Goal: Transaction & Acquisition: Purchase product/service

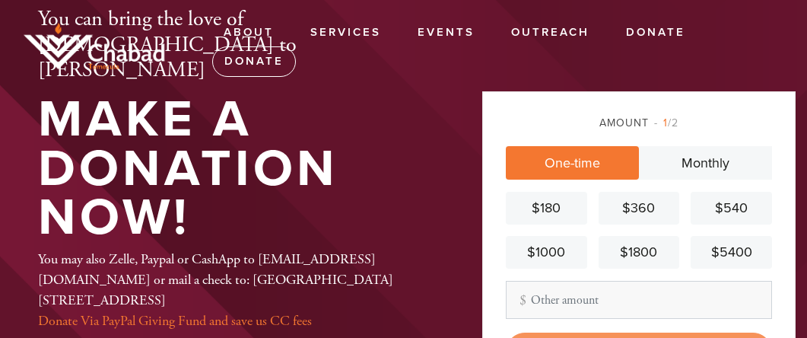
scroll to position [132, 0]
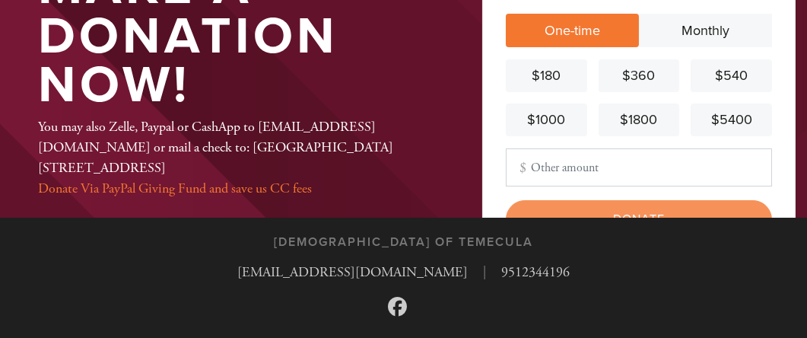
type input "500"
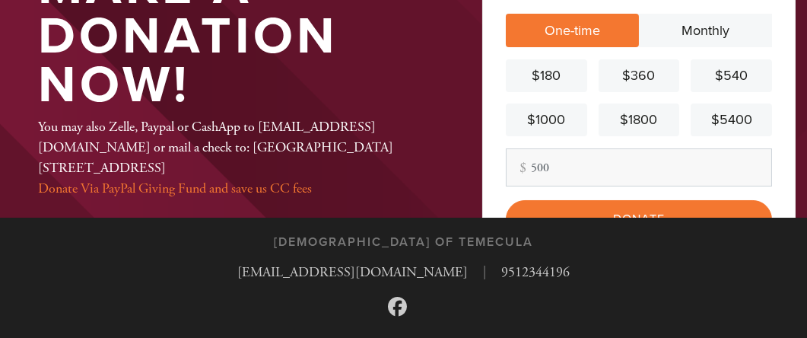
scroll to position [175, 0]
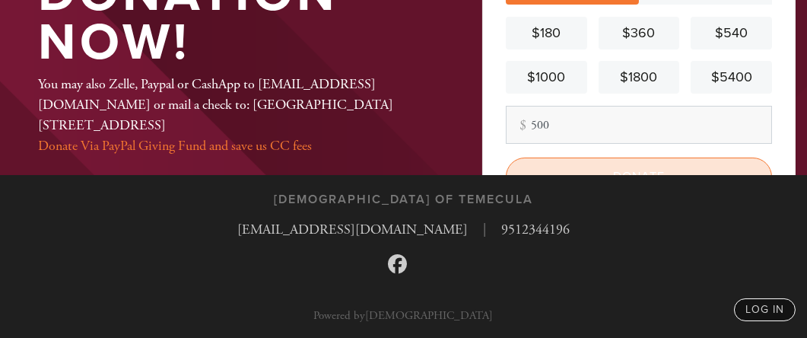
click at [589, 162] on input "Donate" at bounding box center [639, 176] width 266 height 38
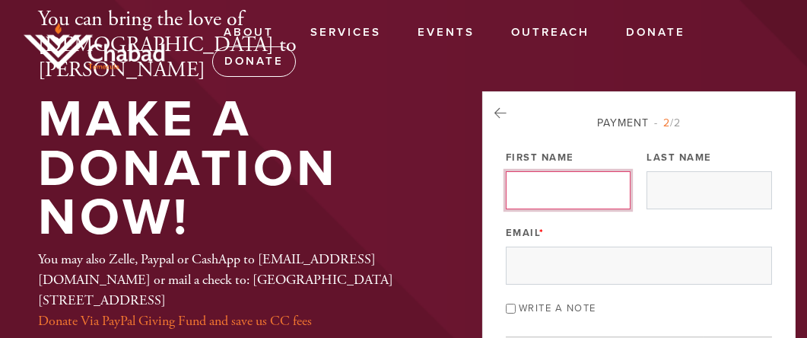
click at [564, 180] on input "First Name" at bounding box center [568, 190] width 125 height 38
type input "Debra"
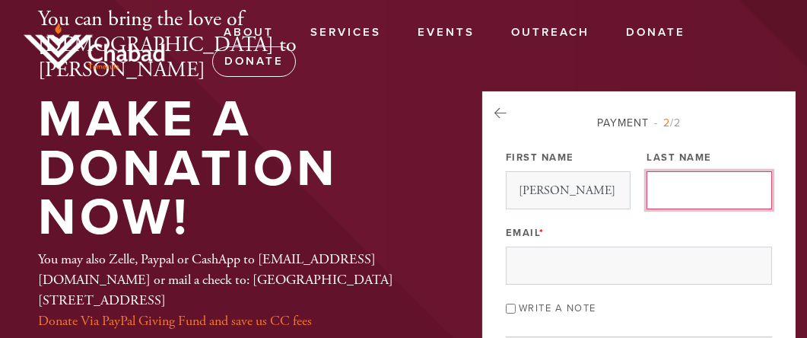
type input "Hamlin"
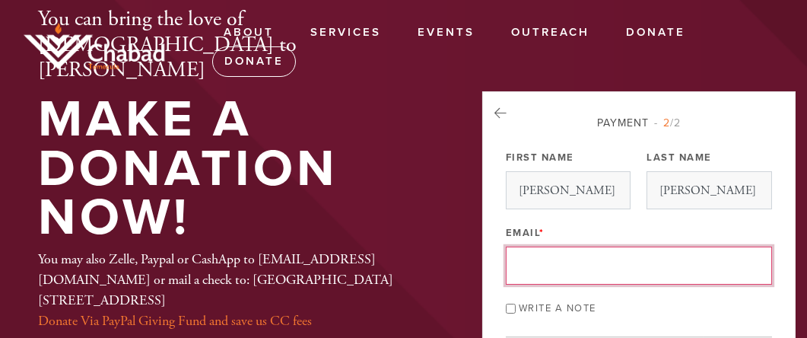
type input "dnat2000@aol.com"
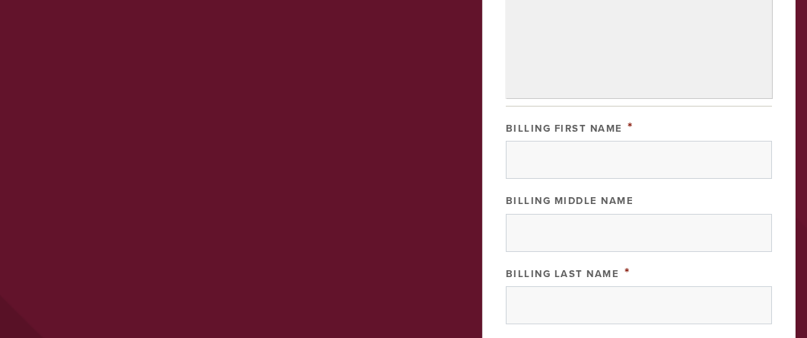
scroll to position [465, 0]
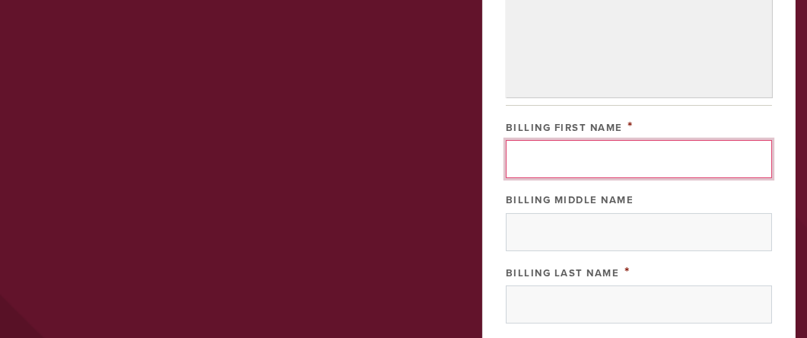
click at [545, 140] on input "Billing First Name" at bounding box center [639, 159] width 266 height 38
type input "Debra"
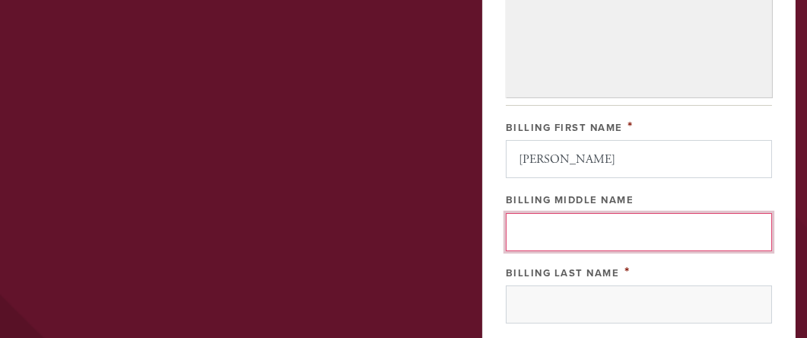
type input "D"
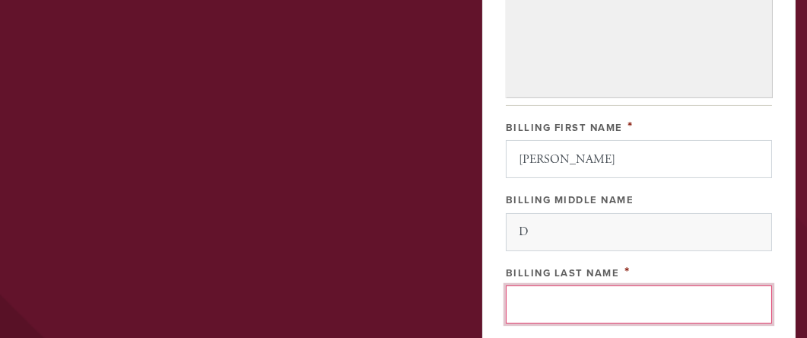
type input "Hamlin"
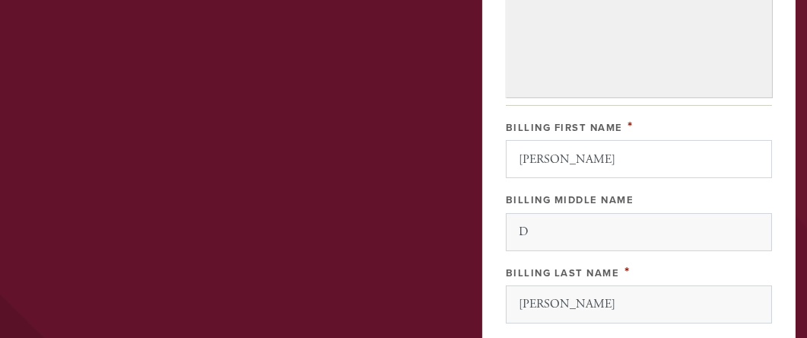
type input "1203 Raintree Circle"
type input "Culver City"
type input "90230"
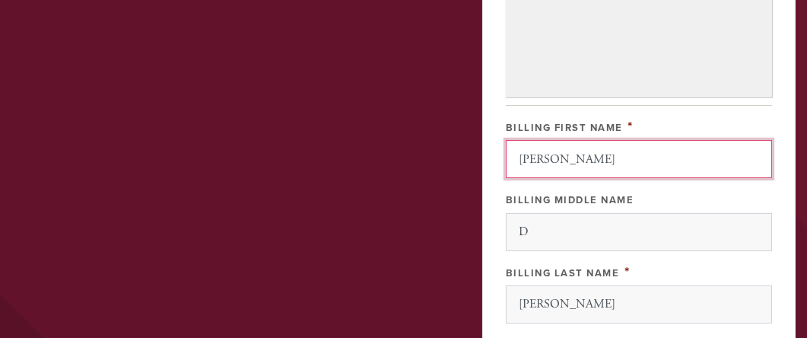
scroll to position [774, 0]
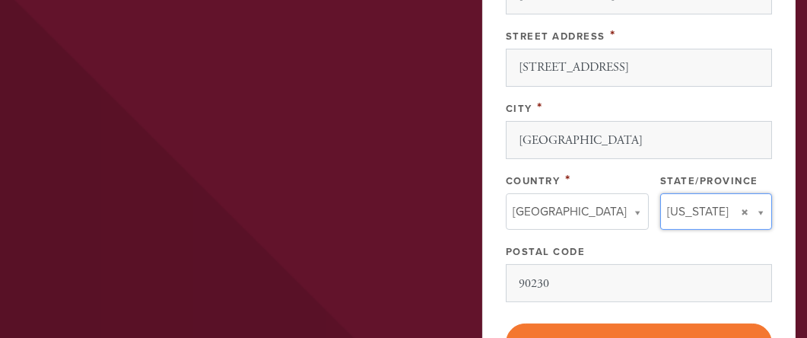
type input "CA"
type input "United States"
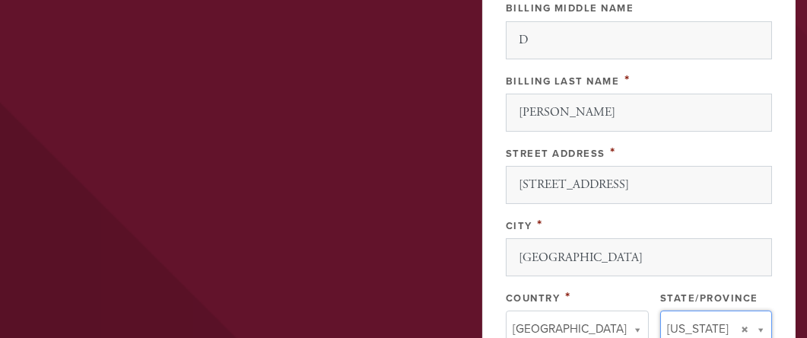
scroll to position [659, 0]
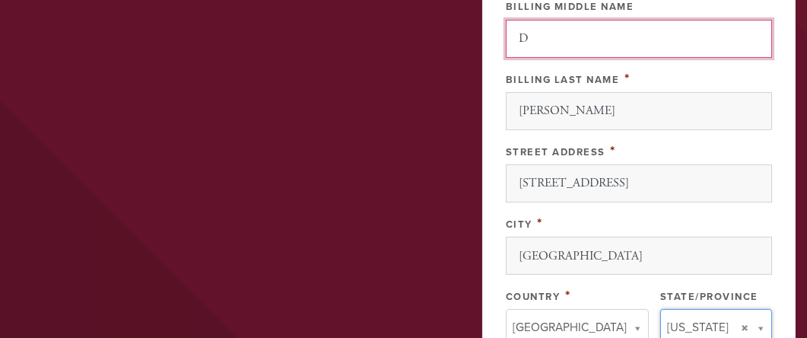
click at [548, 36] on input "D" at bounding box center [639, 39] width 266 height 38
type input "N"
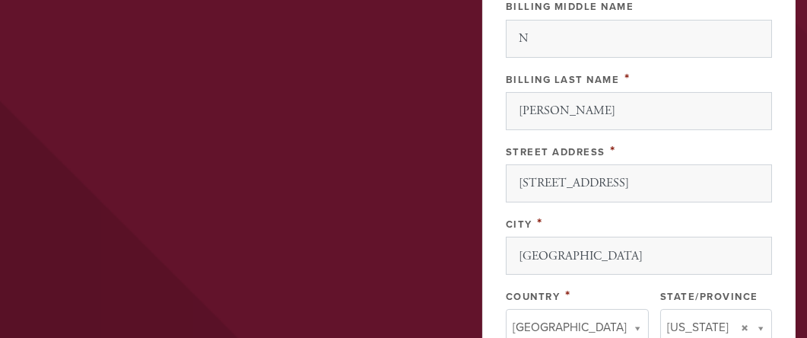
type input "United States"
type input "California"
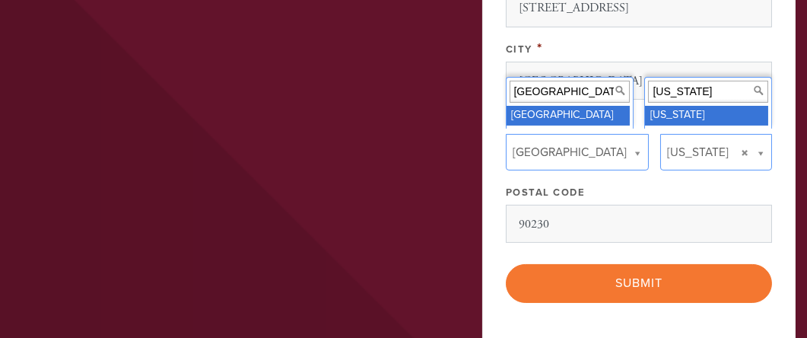
scroll to position [838, 0]
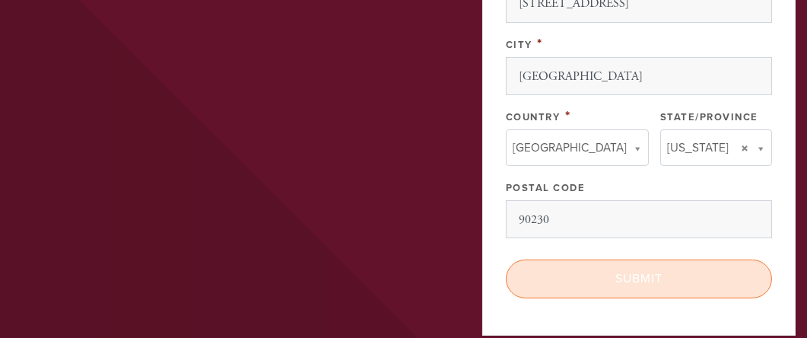
click at [602, 262] on input "Submit" at bounding box center [639, 278] width 266 height 38
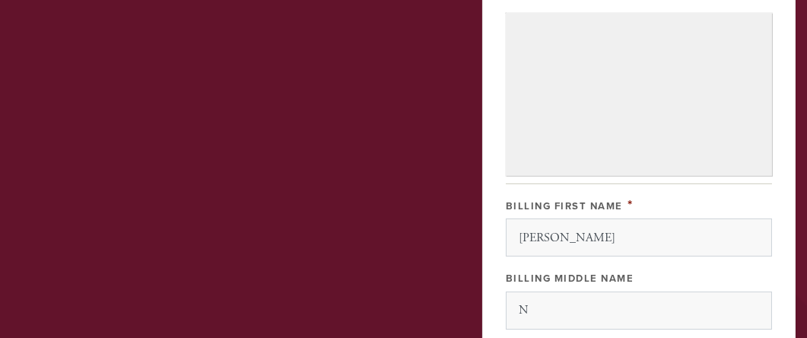
scroll to position [386, 0]
